Goal: Task Accomplishment & Management: Use online tool/utility

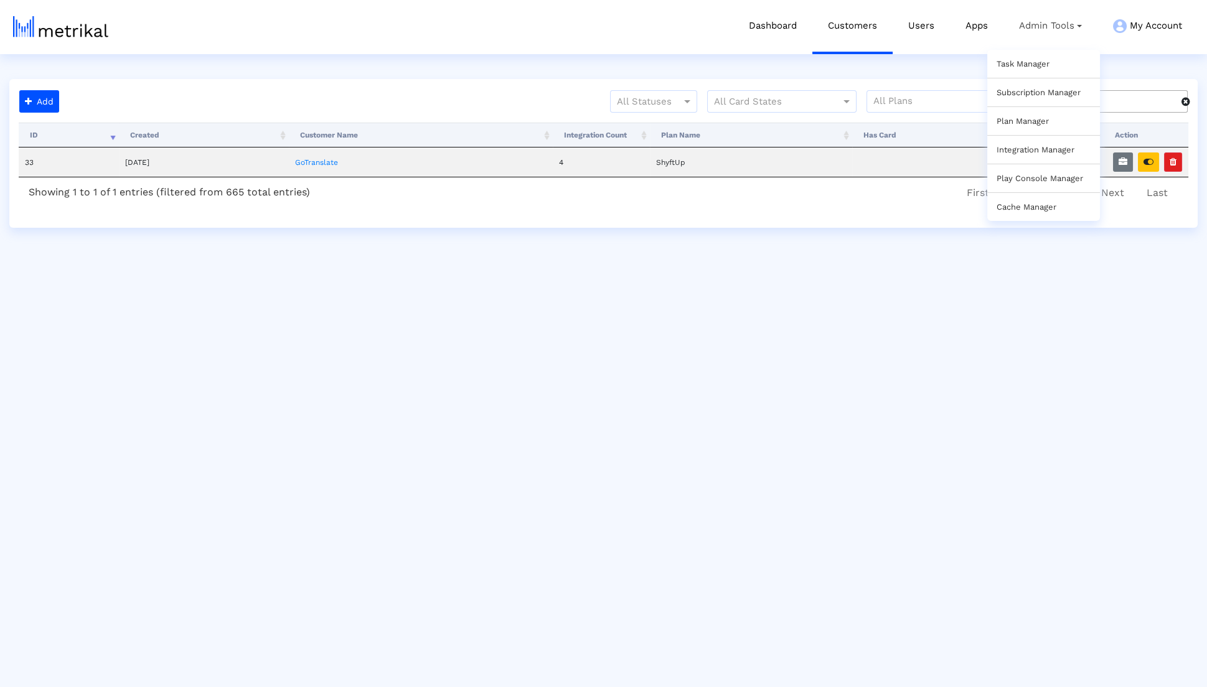
click at [1027, 65] on link "Task Manager" at bounding box center [1023, 63] width 53 height 9
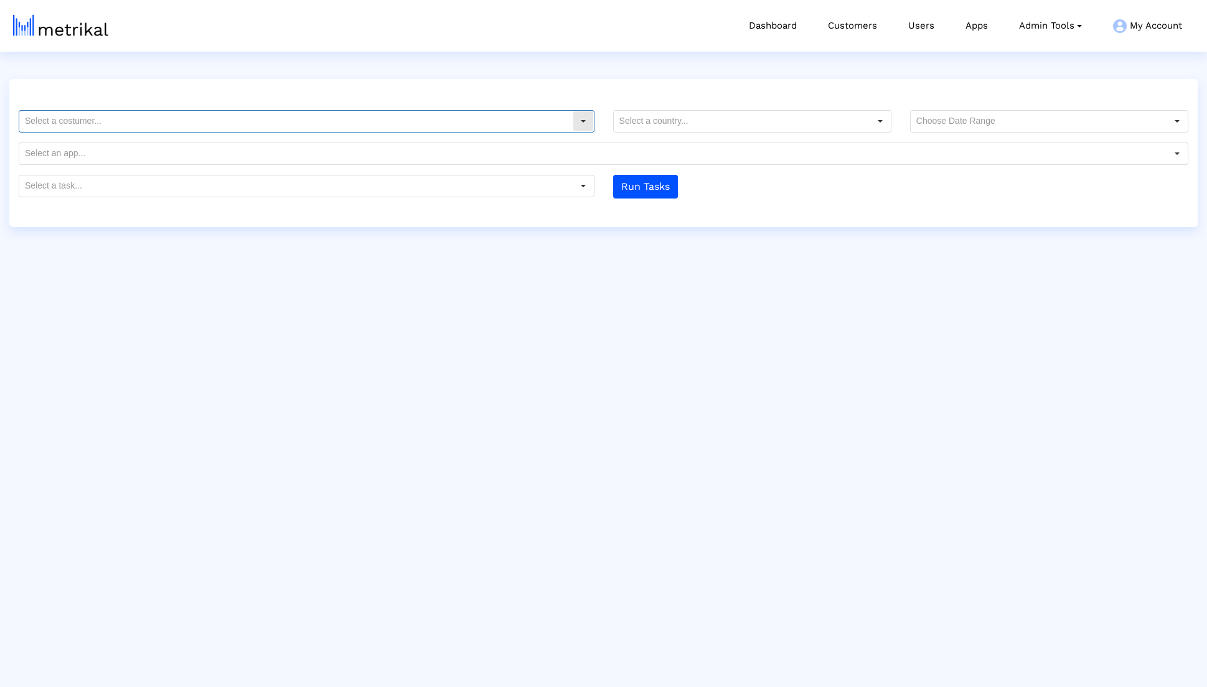
click at [485, 121] on input "text" at bounding box center [295, 121] width 553 height 21
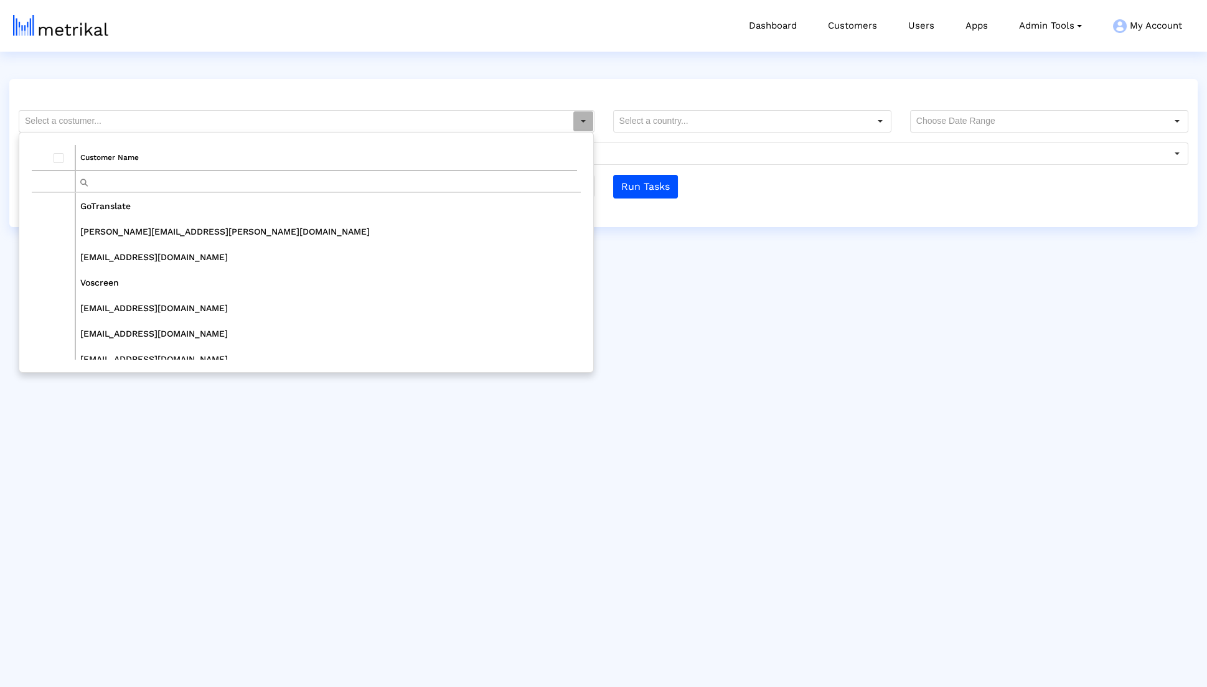
click at [457, 187] on input "Filter cell" at bounding box center [326, 181] width 501 height 21
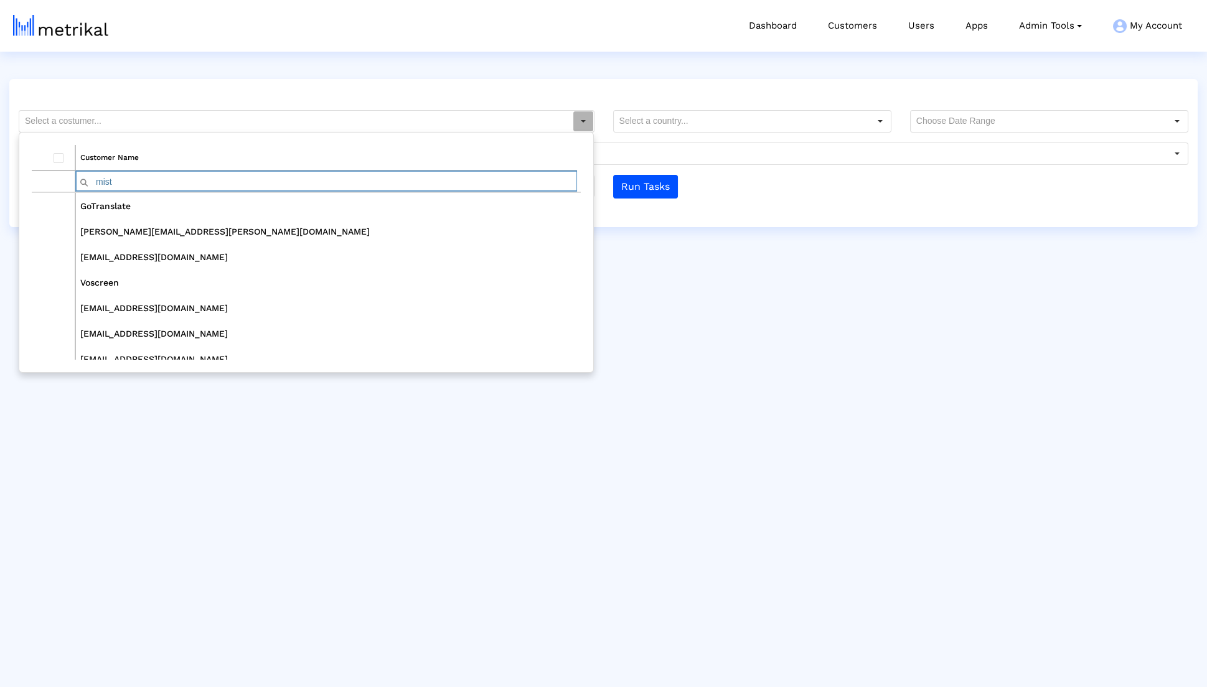
type input "mist"
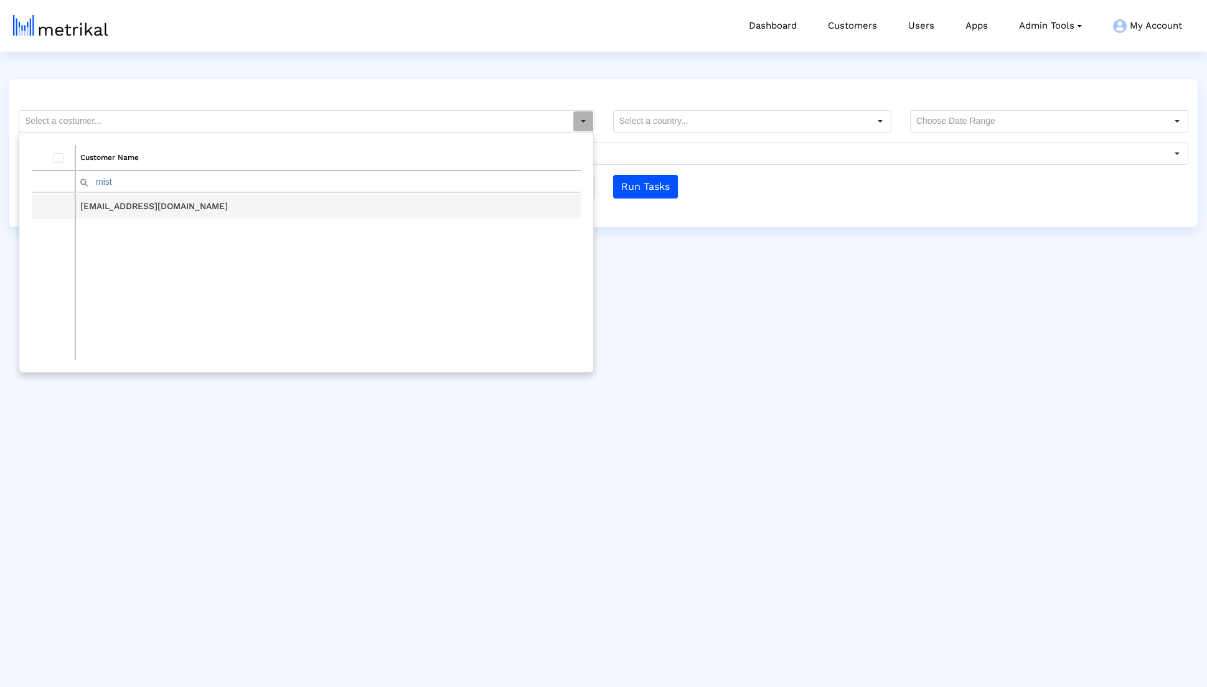
click at [162, 205] on td "[EMAIL_ADDRESS][DOMAIN_NAME]" at bounding box center [328, 207] width 506 height 26
type input "[EMAIL_ADDRESS][DOMAIN_NAME]"
click at [1060, 116] on input "text" at bounding box center [1039, 121] width 256 height 21
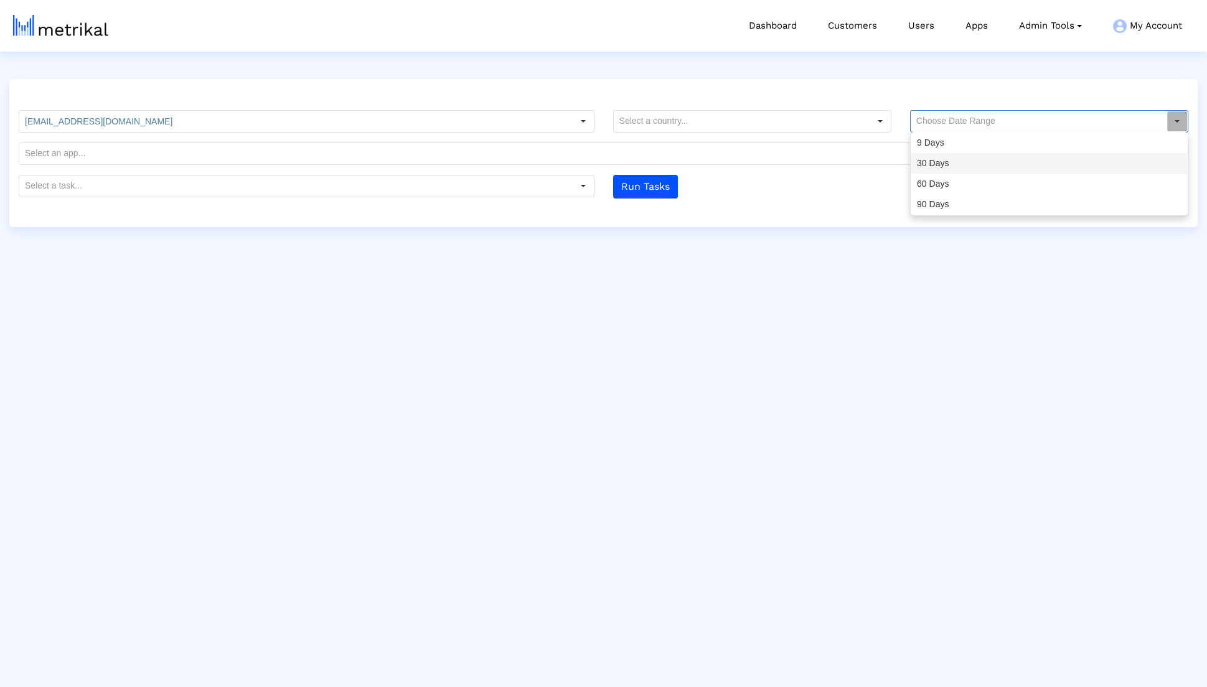
click at [994, 156] on div "30 Days" at bounding box center [1049, 163] width 276 height 21
type input "30 Days"
click at [445, 176] on input "text" at bounding box center [295, 186] width 553 height 21
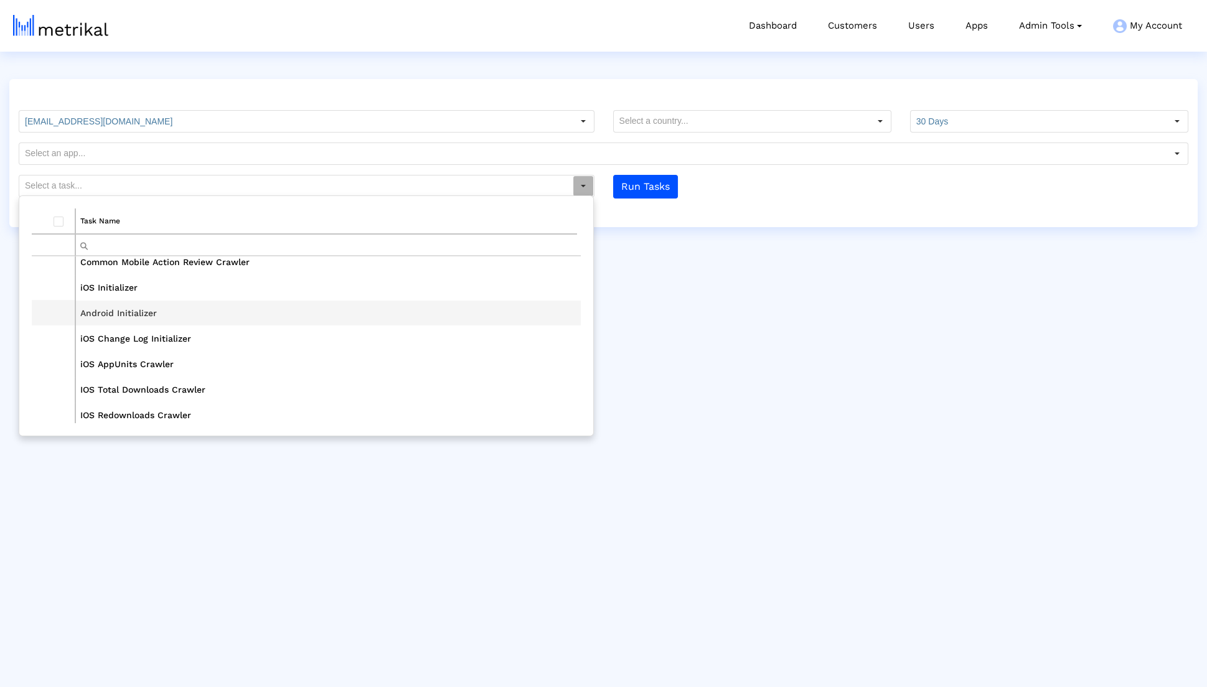
scroll to position [310, 0]
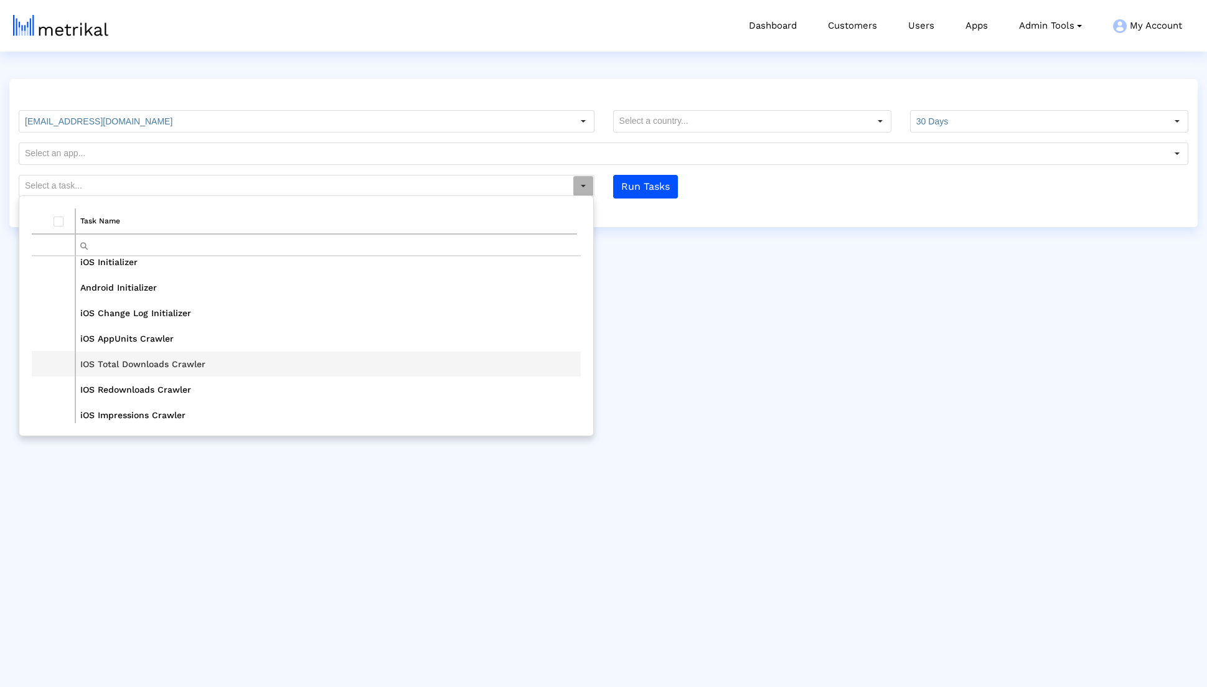
click at [279, 361] on td "IOS Total Downloads Crawler" at bounding box center [328, 364] width 506 height 26
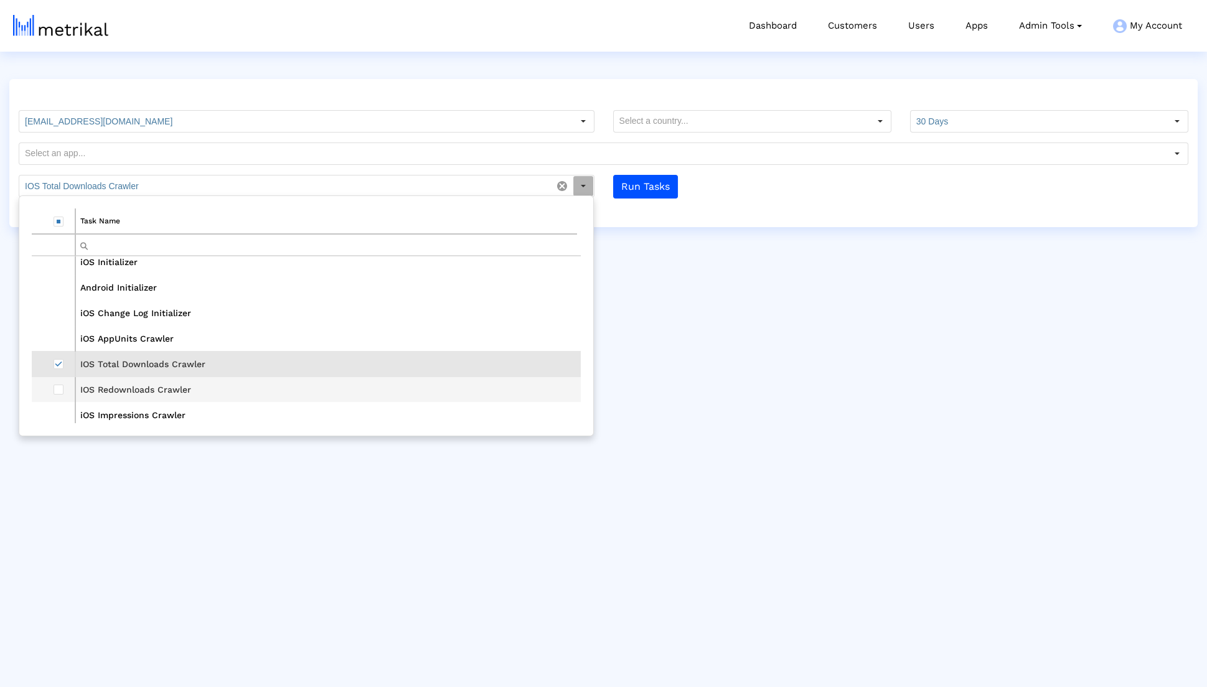
click at [65, 384] on td "Data grid" at bounding box center [54, 390] width 44 height 26
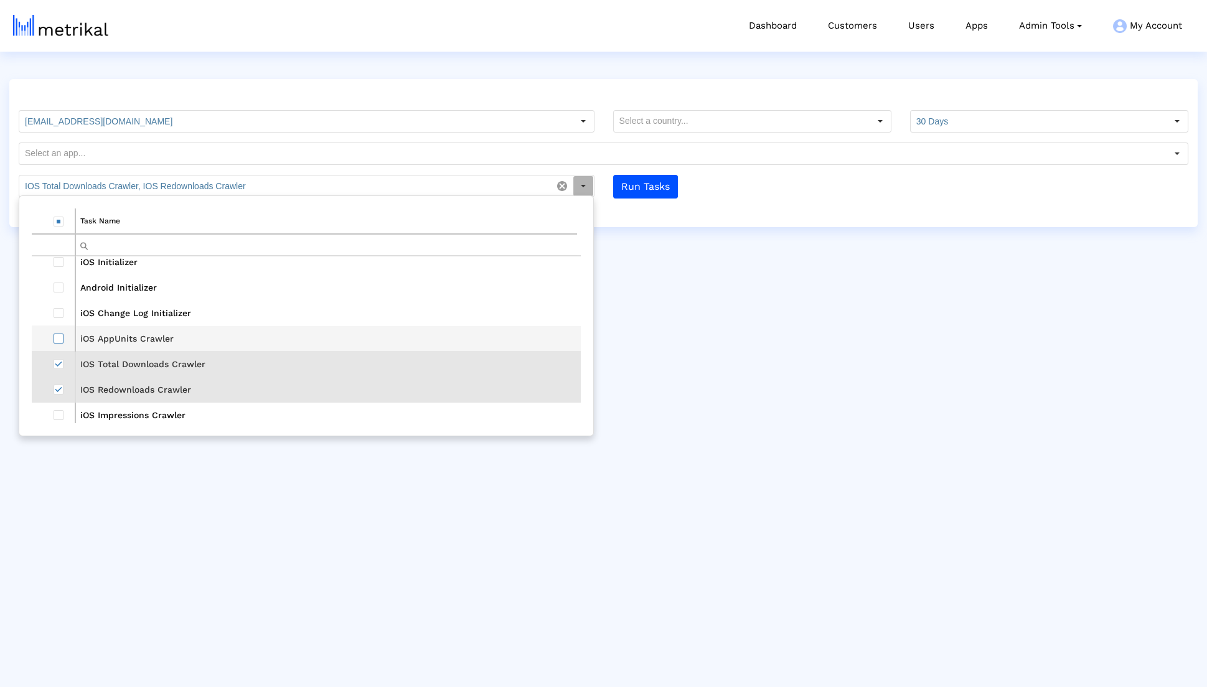
click at [57, 336] on span "Select row" at bounding box center [59, 339] width 10 height 10
type input "IOS Total Downloads Crawler, IOS Redownloads Crawler, iOS AppUnits Crawler"
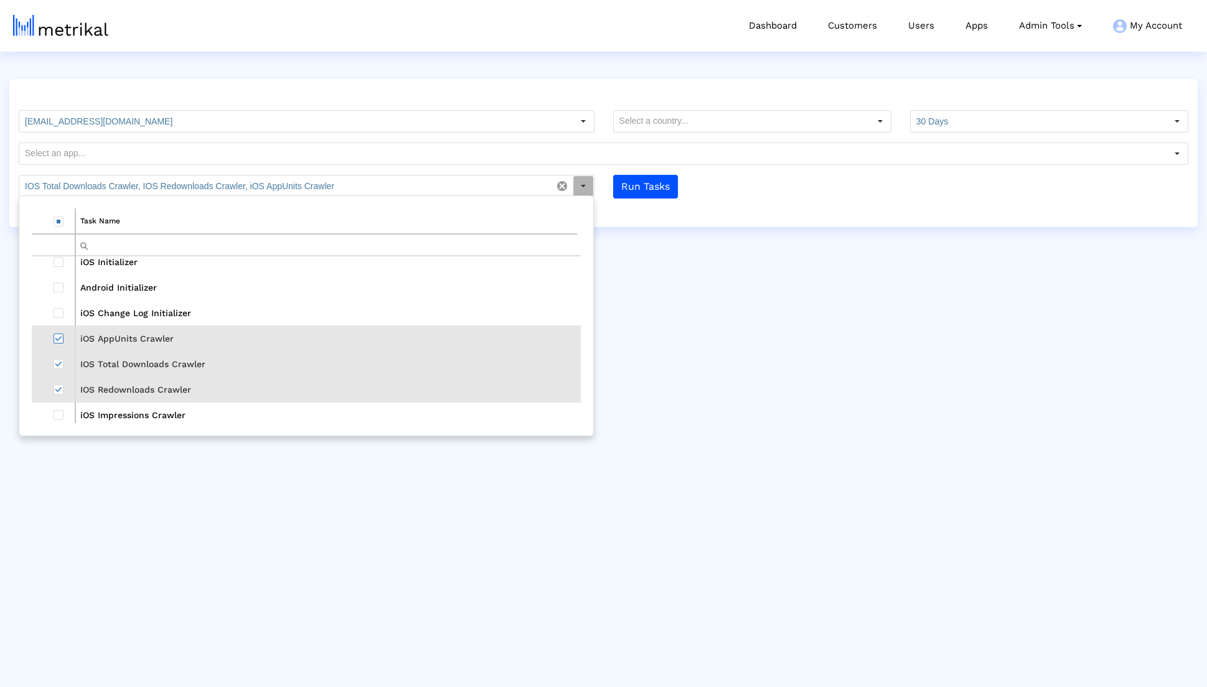
click at [690, 227] on html "Dashboard Customers Users Apps Admin Tools Task Manager Subscription Manager Pl…" at bounding box center [603, 113] width 1207 height 227
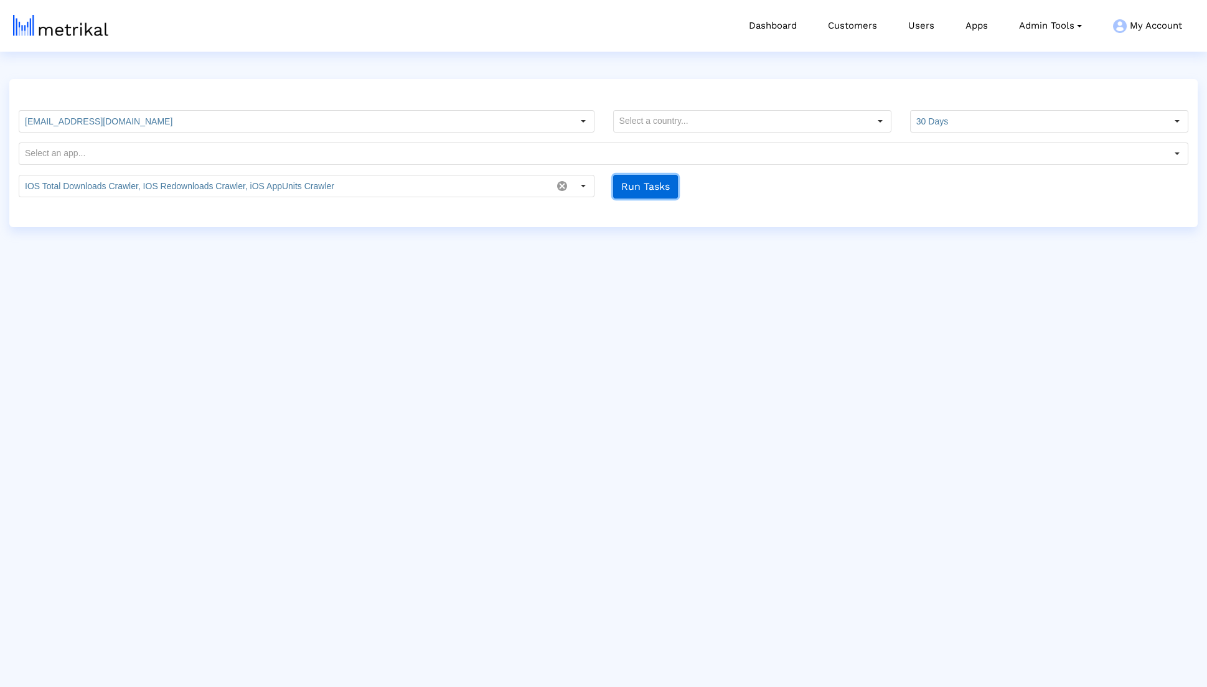
click at [630, 188] on button "Run Tasks" at bounding box center [645, 187] width 65 height 24
